Goal: Check status: Check status

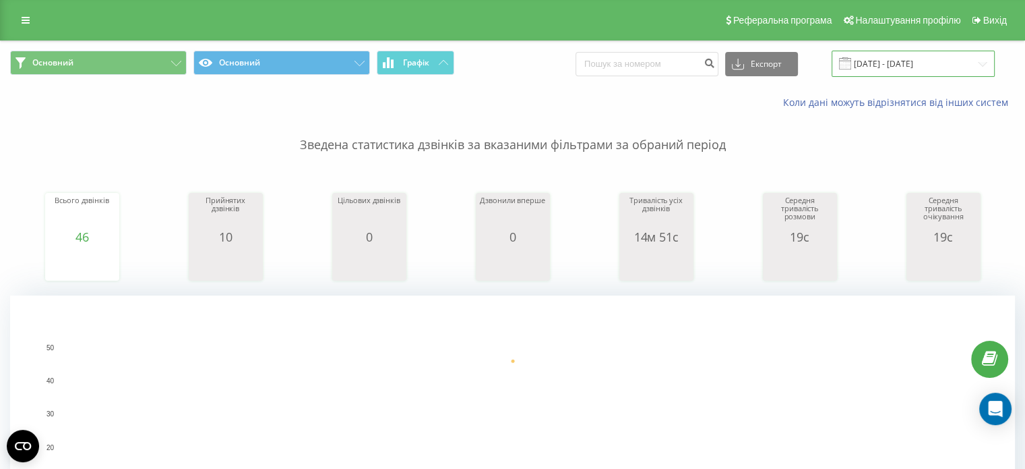
click at [971, 62] on input "[DATE] - [DATE]" at bounding box center [913, 64] width 163 height 26
click at [322, 359] on rect "A chart." at bounding box center [513, 430] width 905 height 167
click at [955, 61] on input "[DATE] - [DATE]" at bounding box center [913, 64] width 163 height 26
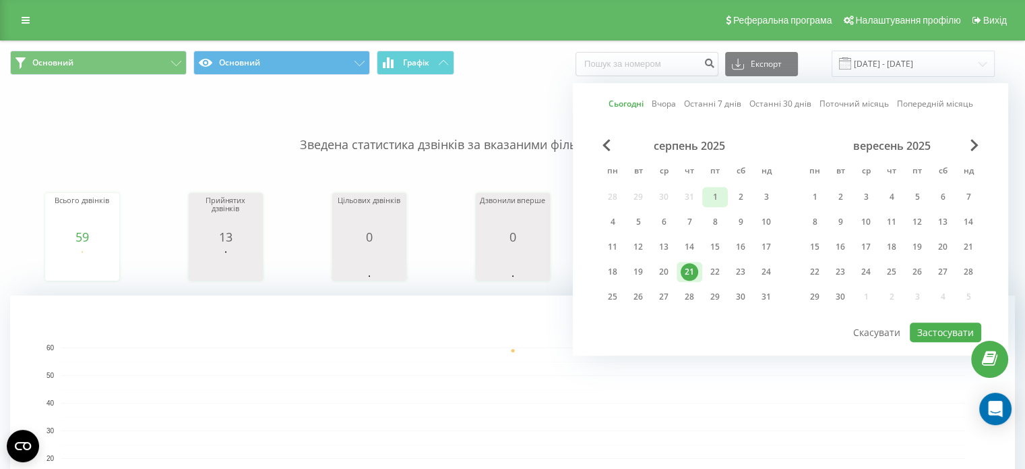
click at [719, 196] on div "1" at bounding box center [715, 197] width 18 height 18
drag, startPoint x: 719, startPoint y: 199, endPoint x: 742, endPoint y: 198, distance: 23.6
click at [742, 198] on div "28 29 30 31 1 2 3" at bounding box center [689, 197] width 179 height 20
drag, startPoint x: 709, startPoint y: 196, endPoint x: 685, endPoint y: 268, distance: 75.5
click at [685, 268] on div "28 29 30 31 1 2 3 4 5 6 7 8 9 10 11 12 13 14 15 16 17 18 19 20 21 22 23 24 25 2…" at bounding box center [689, 247] width 179 height 120
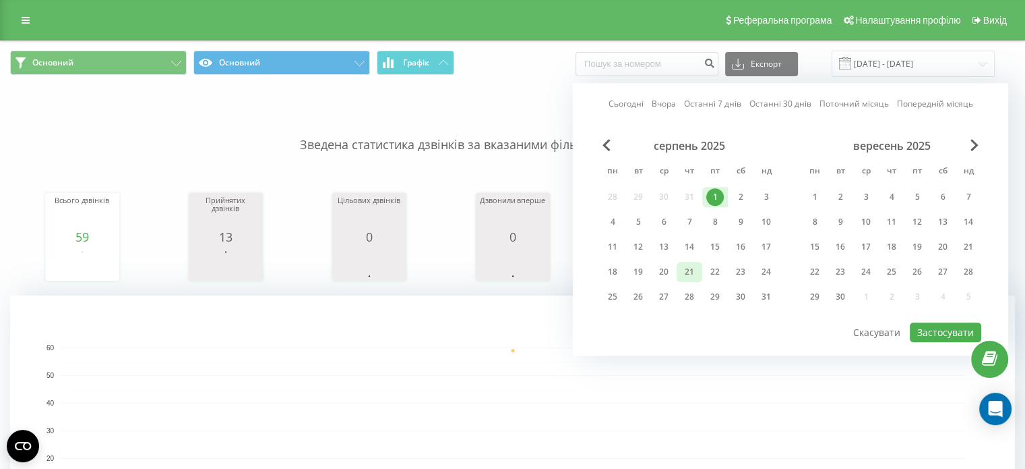
click at [685, 268] on div "21" at bounding box center [690, 272] width 18 height 18
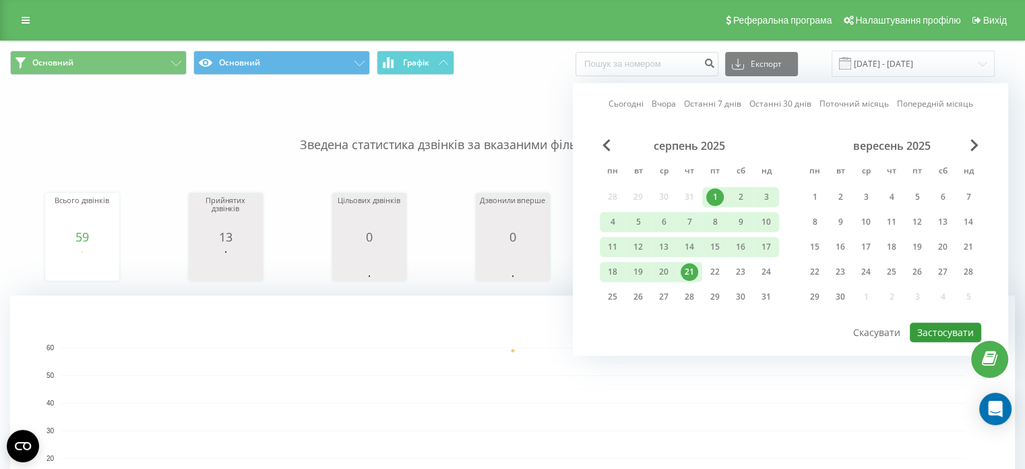
click at [954, 326] on button "Застосувати" at bounding box center [945, 332] width 71 height 20
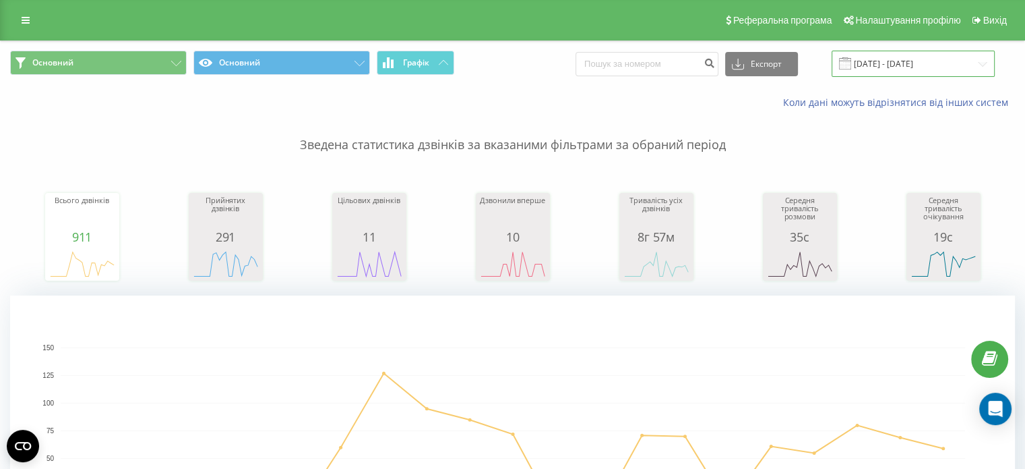
click at [894, 69] on input "[DATE] - [DATE]" at bounding box center [913, 64] width 163 height 26
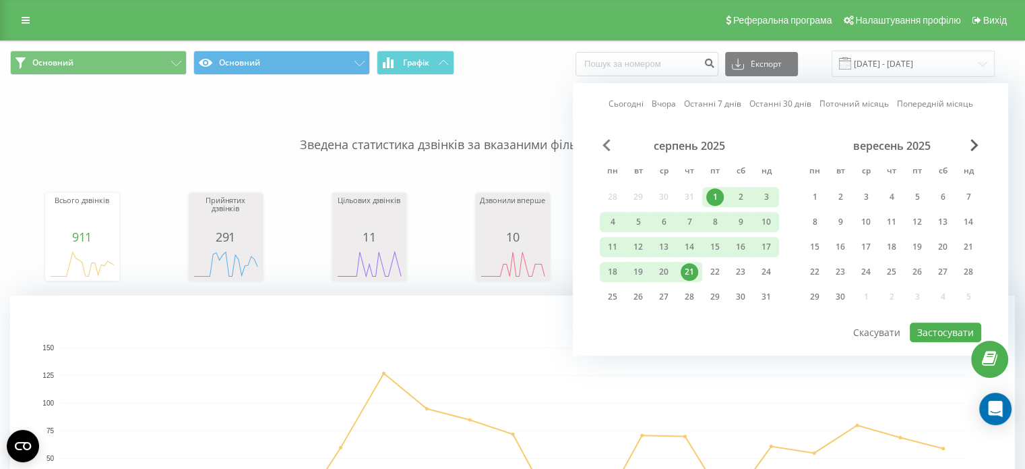
click at [609, 146] on span "Previous Month" at bounding box center [607, 145] width 8 height 12
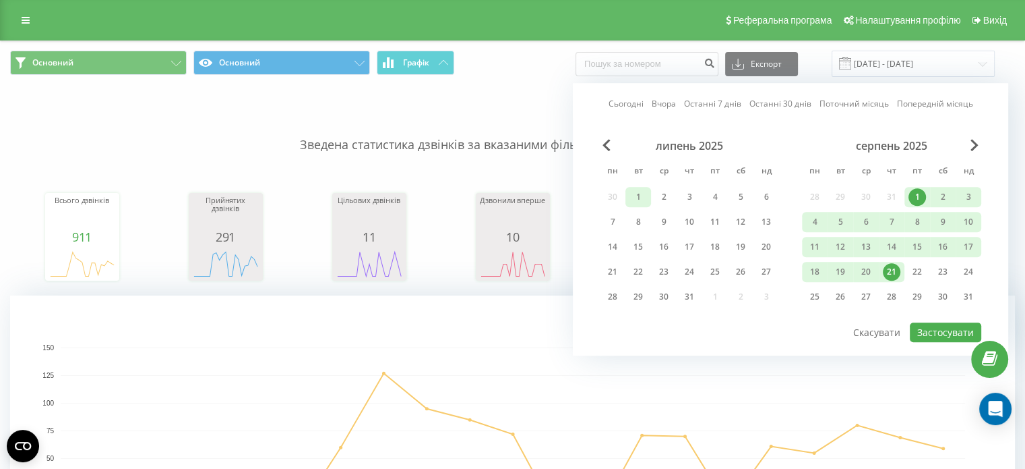
click at [634, 199] on div "1" at bounding box center [639, 197] width 18 height 18
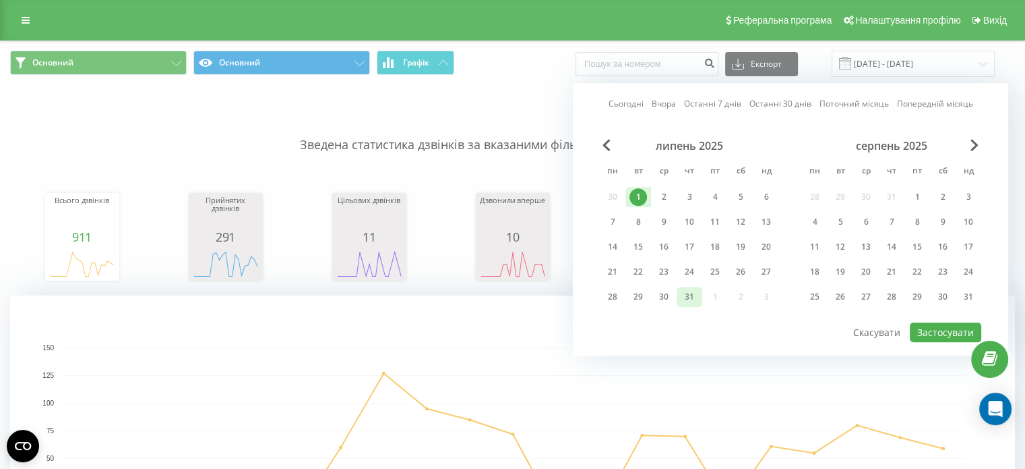
click at [689, 288] on div "31" at bounding box center [690, 297] width 18 height 18
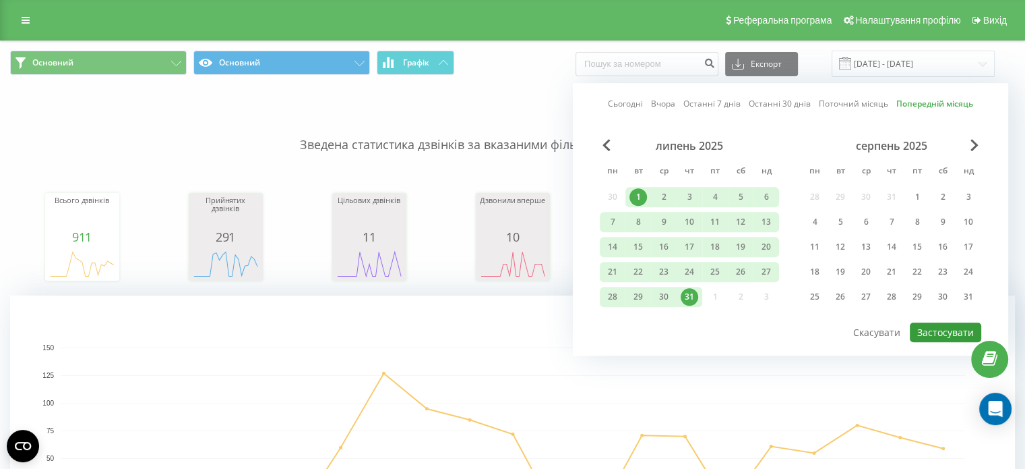
click at [958, 331] on button "Застосувати" at bounding box center [945, 332] width 71 height 20
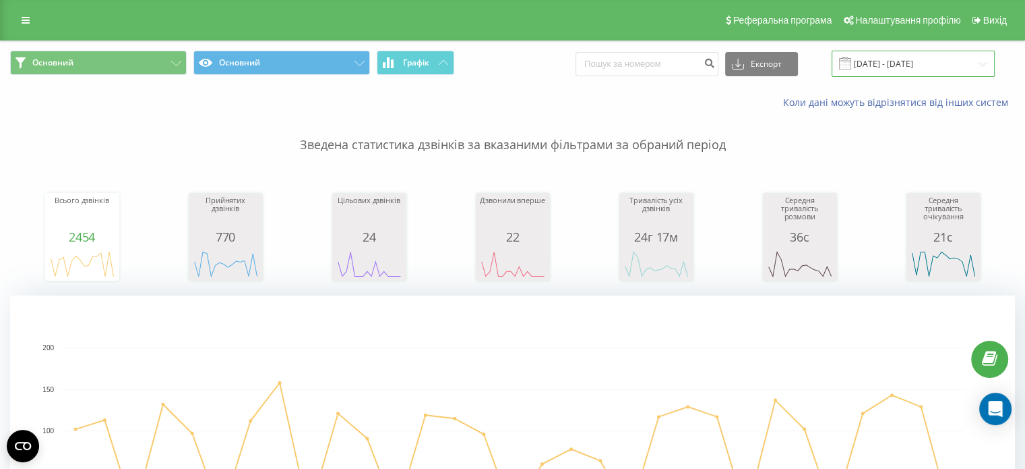
click at [946, 65] on input "01.07.2025 - 31.07.2025" at bounding box center [913, 64] width 163 height 26
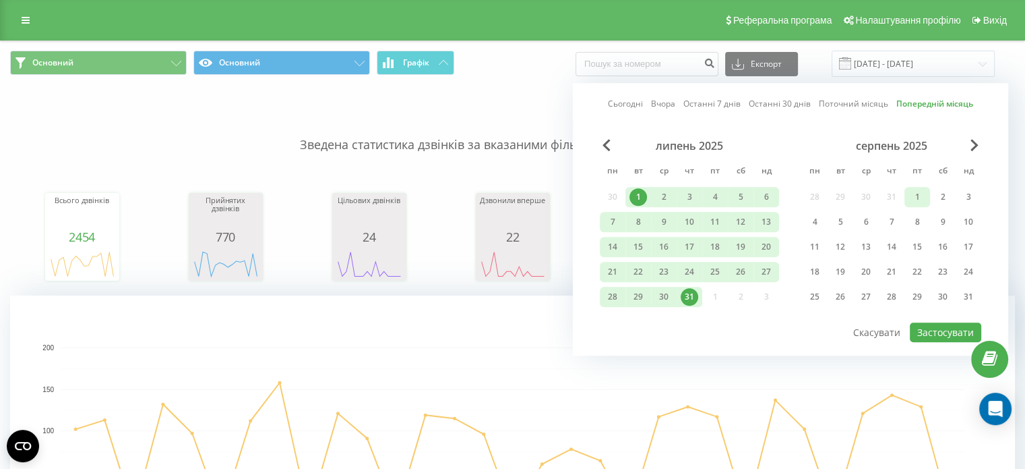
click at [911, 190] on div "1" at bounding box center [918, 197] width 18 height 18
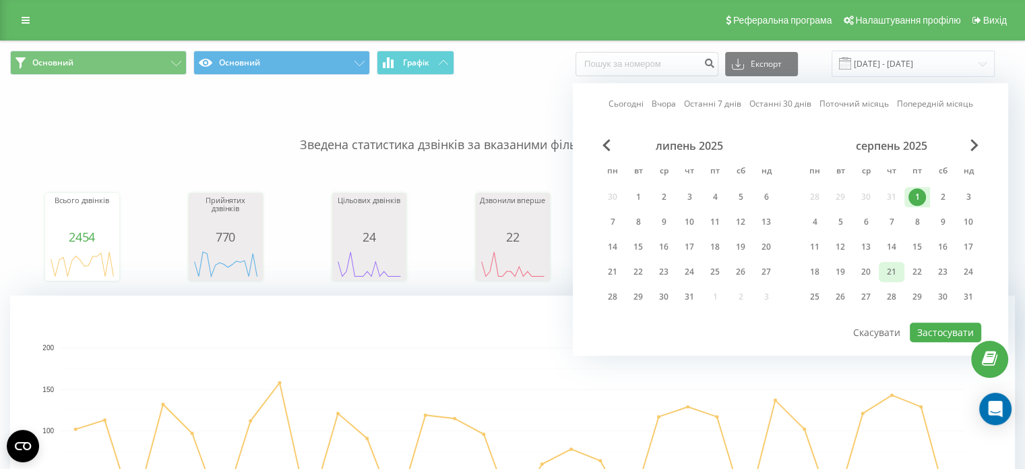
click at [896, 267] on div "21" at bounding box center [892, 272] width 18 height 18
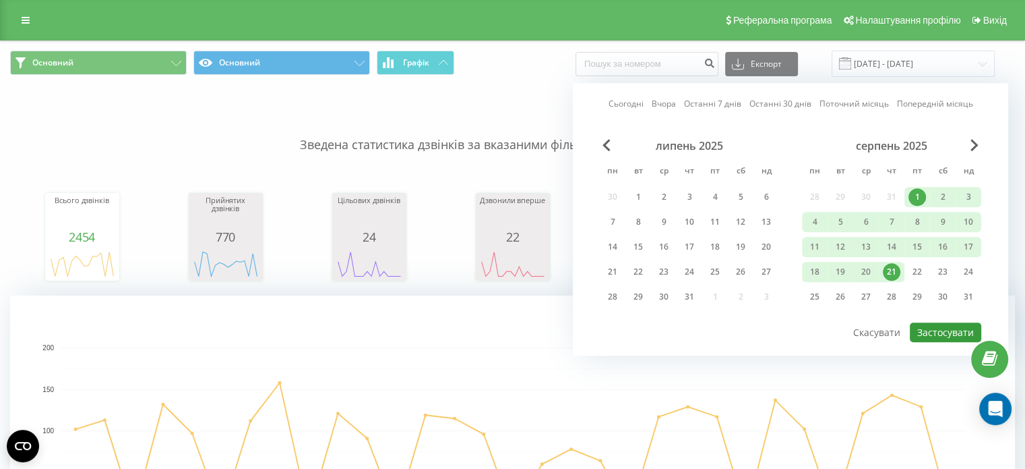
click at [936, 332] on button "Застосувати" at bounding box center [945, 332] width 71 height 20
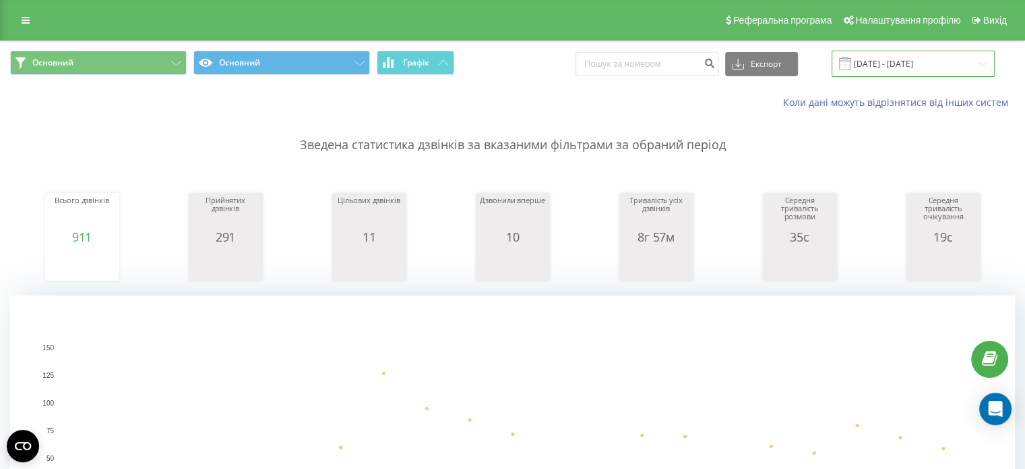
click at [901, 61] on input "01.08.2025 - 21.08.2025" at bounding box center [913, 64] width 163 height 26
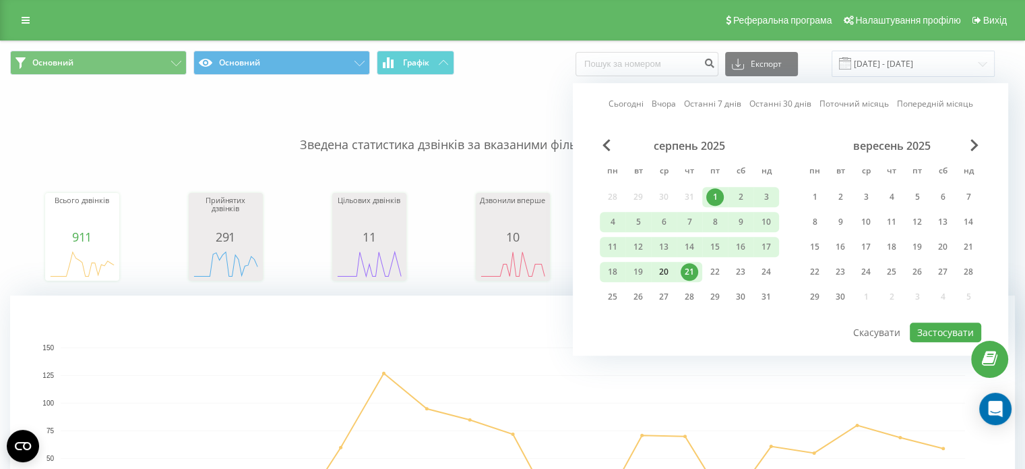
click at [671, 268] on div "20" at bounding box center [664, 272] width 18 height 18
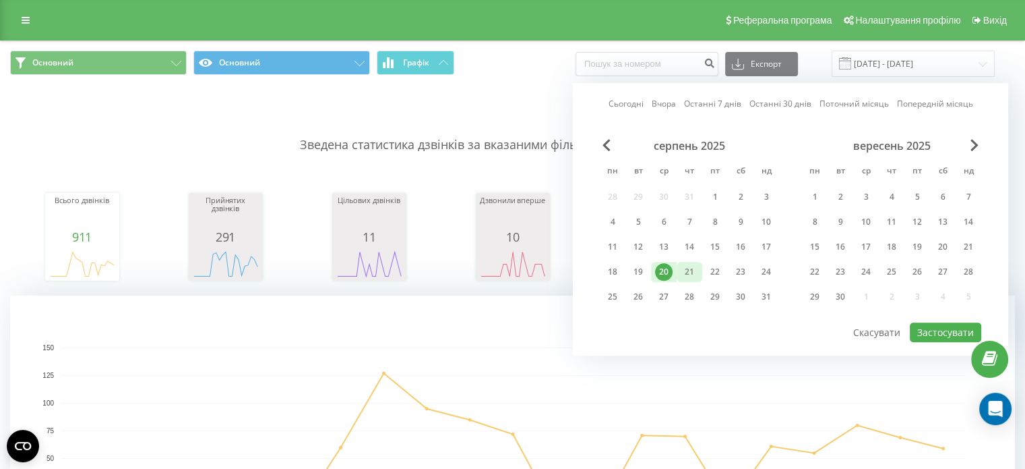
click at [693, 264] on div "21" at bounding box center [690, 272] width 18 height 18
click at [670, 262] on div "20" at bounding box center [664, 272] width 26 height 20
click at [683, 268] on div "21" at bounding box center [690, 272] width 18 height 18
click at [667, 268] on div "20" at bounding box center [664, 272] width 18 height 18
click at [681, 273] on div "21" at bounding box center [690, 272] width 18 height 18
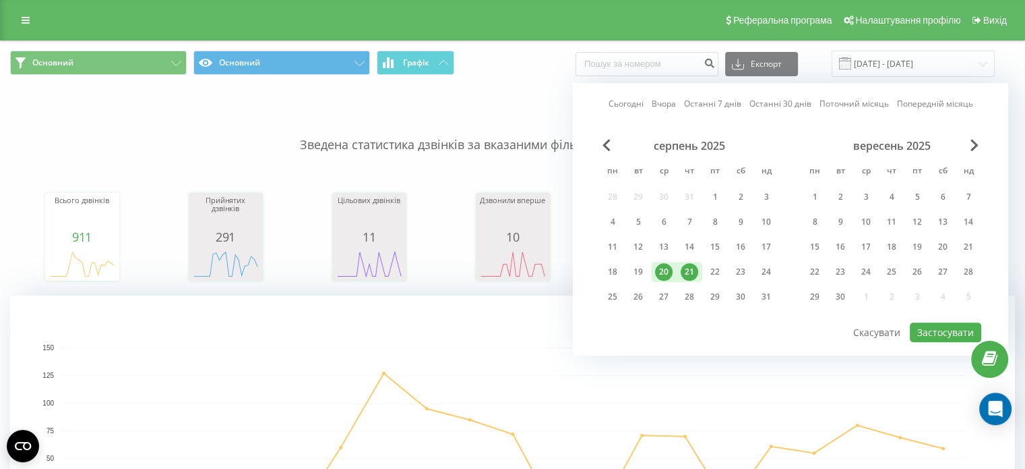
click at [685, 269] on div "21" at bounding box center [690, 272] width 18 height 18
click at [930, 322] on button "Застосувати" at bounding box center [945, 332] width 71 height 20
type input "[DATE] - [DATE]"
